Goal: Task Accomplishment & Management: Manage account settings

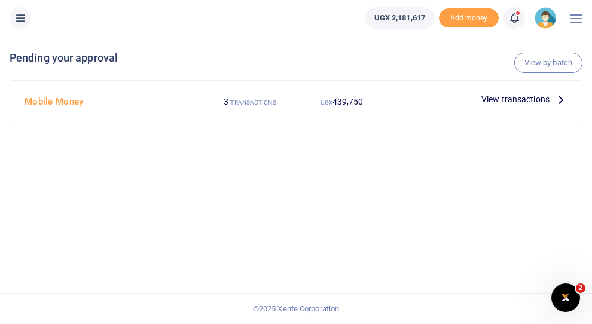
click at [523, 101] on span "View transactions" at bounding box center [516, 99] width 68 height 13
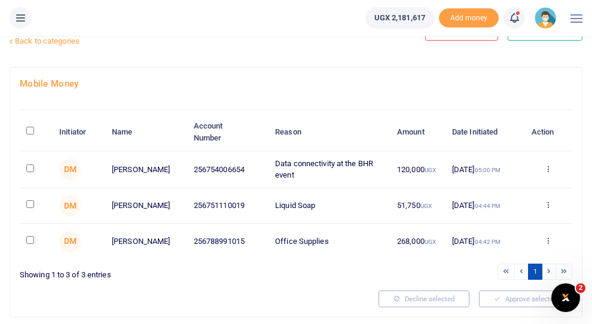
scroll to position [39, 0]
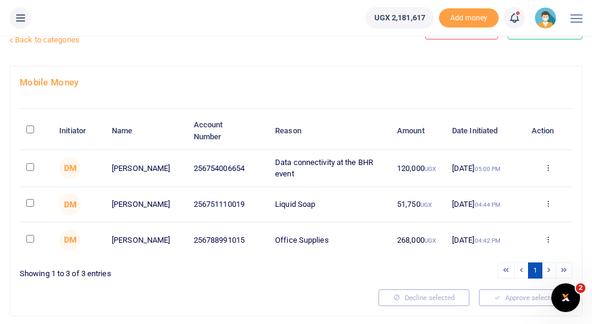
click at [29, 130] on input "\a \a : activate to sort column descending" at bounding box center [30, 130] width 8 height 8
checkbox input "true"
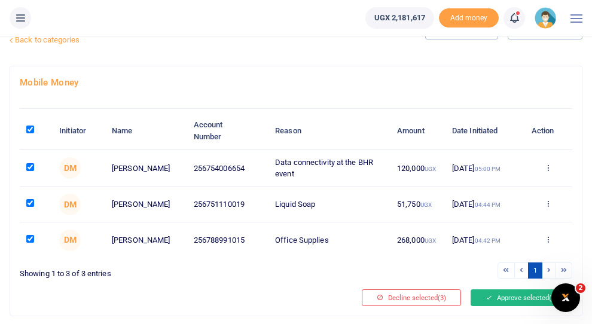
click at [507, 304] on button "Approve selected (3)" at bounding box center [522, 298] width 102 height 17
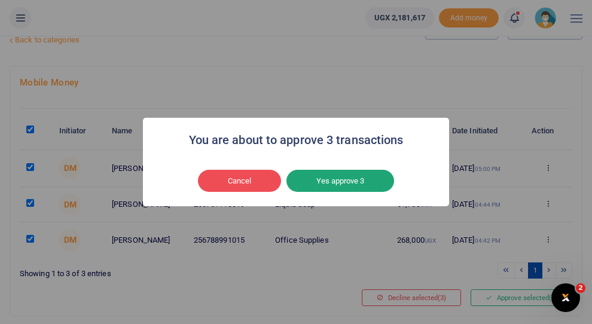
click at [339, 183] on button "Yes approve 3" at bounding box center [341, 181] width 108 height 23
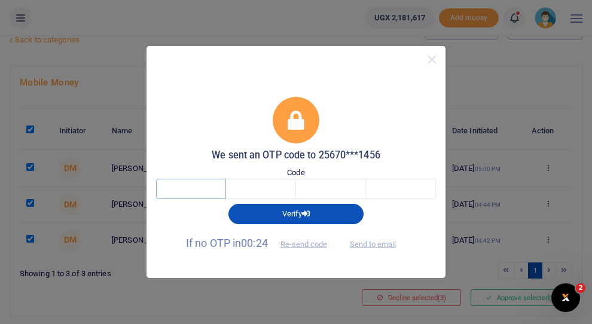
click at [181, 186] on input "text" at bounding box center [191, 189] width 70 height 20
type input "4"
type input "2"
type input "7"
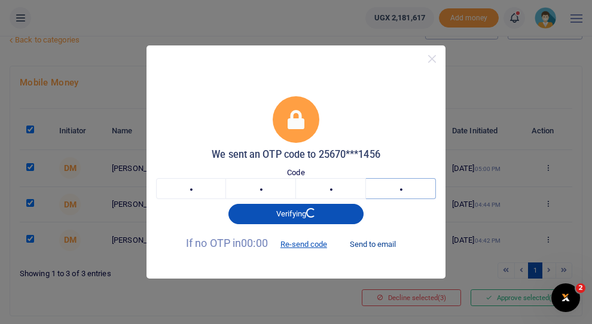
type input "0"
click at [366, 247] on button "Send to email" at bounding box center [373, 244] width 66 height 20
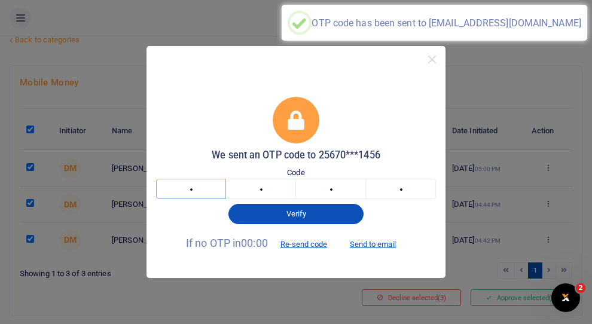
click at [199, 192] on input "4" at bounding box center [191, 189] width 70 height 20
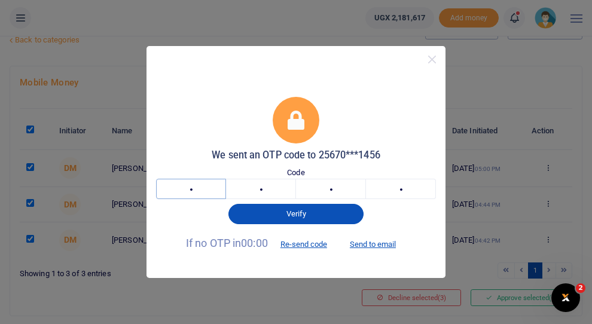
type input "9"
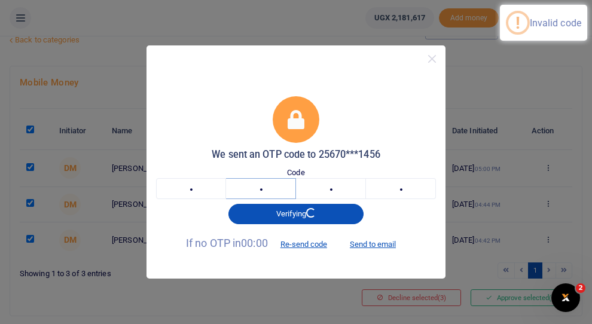
type input "8"
type input "4"
type input "1"
click at [200, 192] on input "9" at bounding box center [191, 188] width 70 height 20
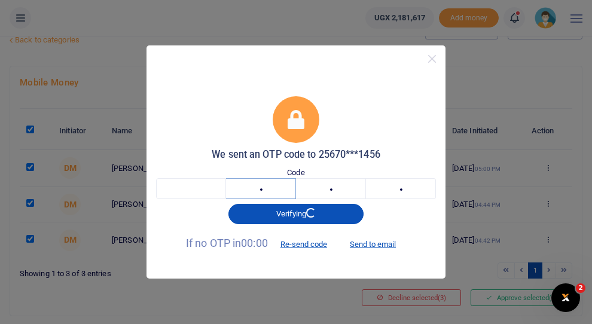
click at [273, 190] on input "8" at bounding box center [261, 188] width 70 height 20
click at [349, 189] on input "4" at bounding box center [331, 188] width 70 height 20
click at [424, 189] on input "1" at bounding box center [401, 188] width 70 height 20
click at [209, 190] on input "text" at bounding box center [191, 188] width 70 height 20
type input "9"
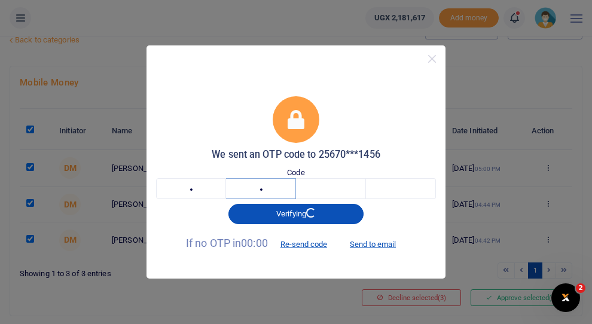
type input "8"
type input "4"
type input "1"
type input "7"
type input "5"
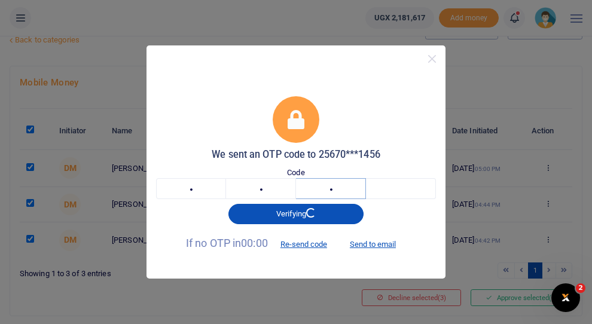
type input "0"
type input "7"
